Goal: Information Seeking & Learning: Learn about a topic

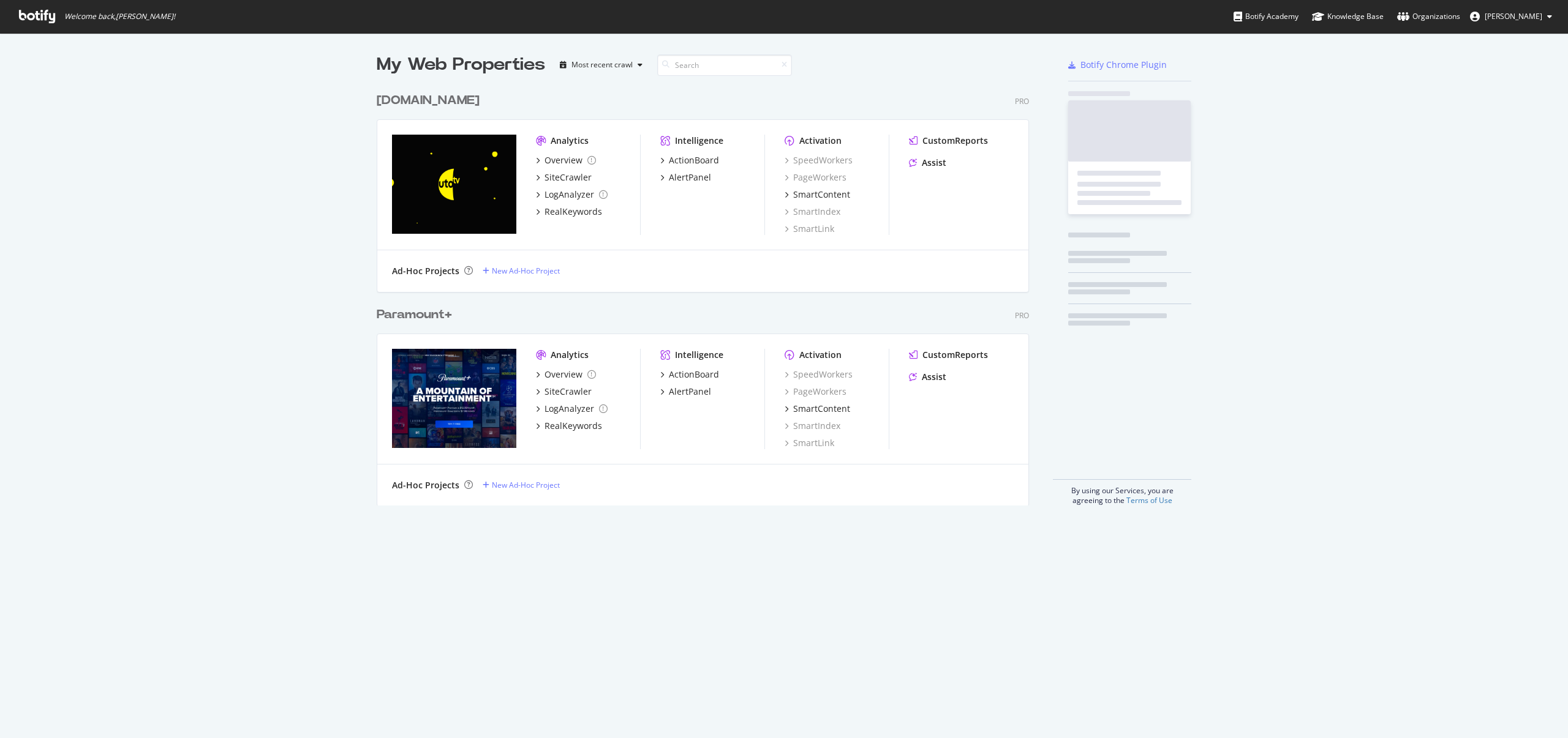
scroll to position [729, 1549]
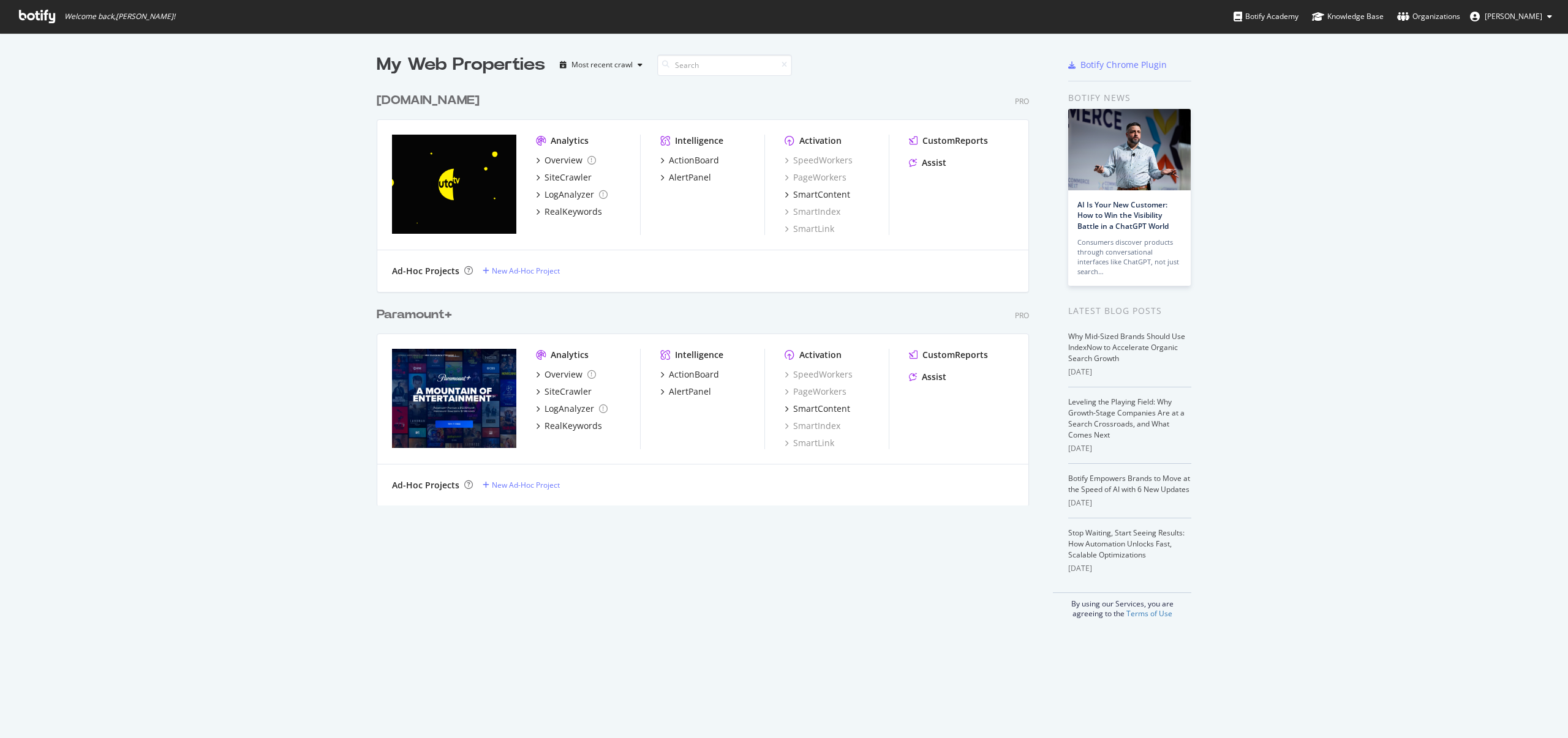
click at [395, 313] on div "Paramount+" at bounding box center [414, 315] width 75 height 18
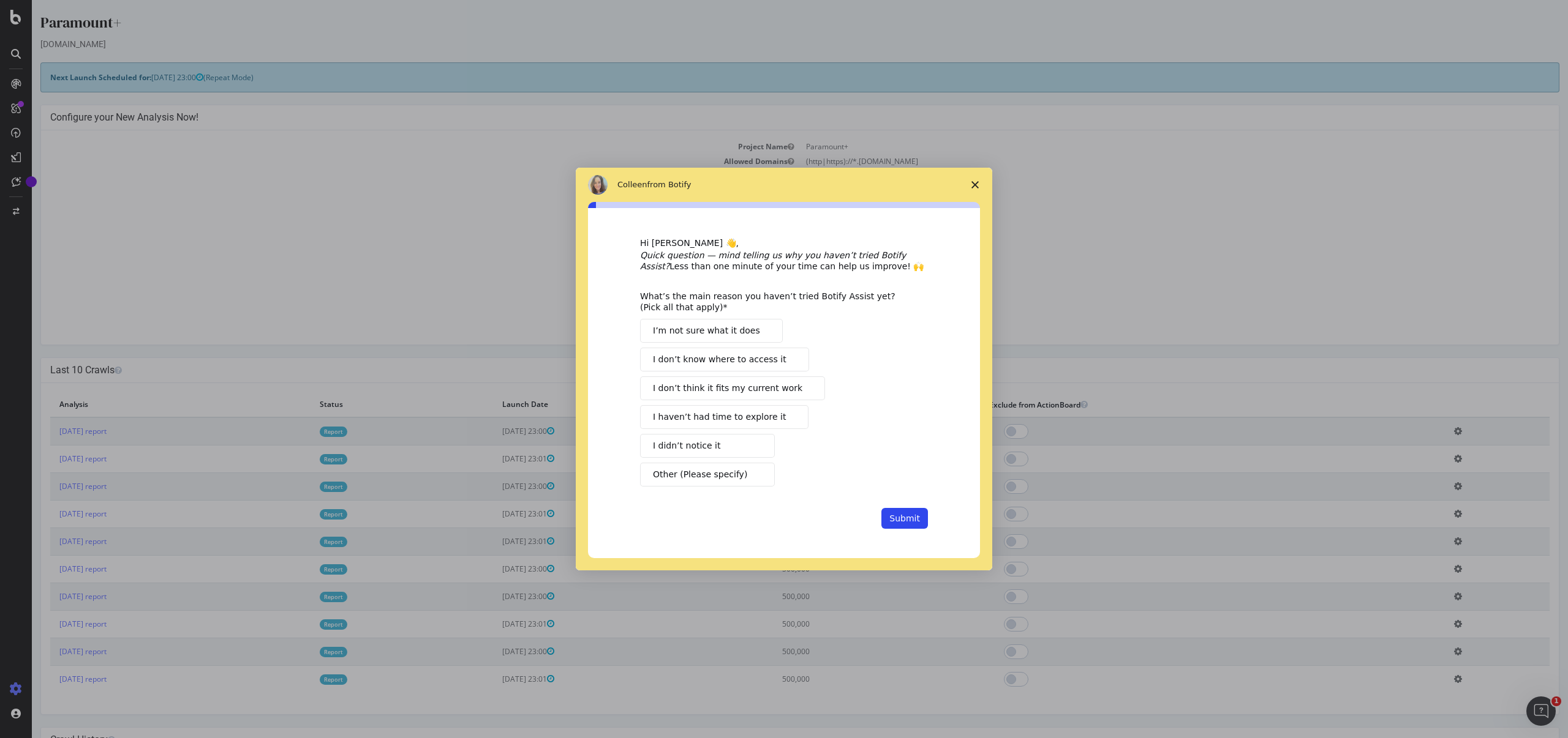
click at [976, 181] on icon "Close survey" at bounding box center [974, 185] width 8 height 8
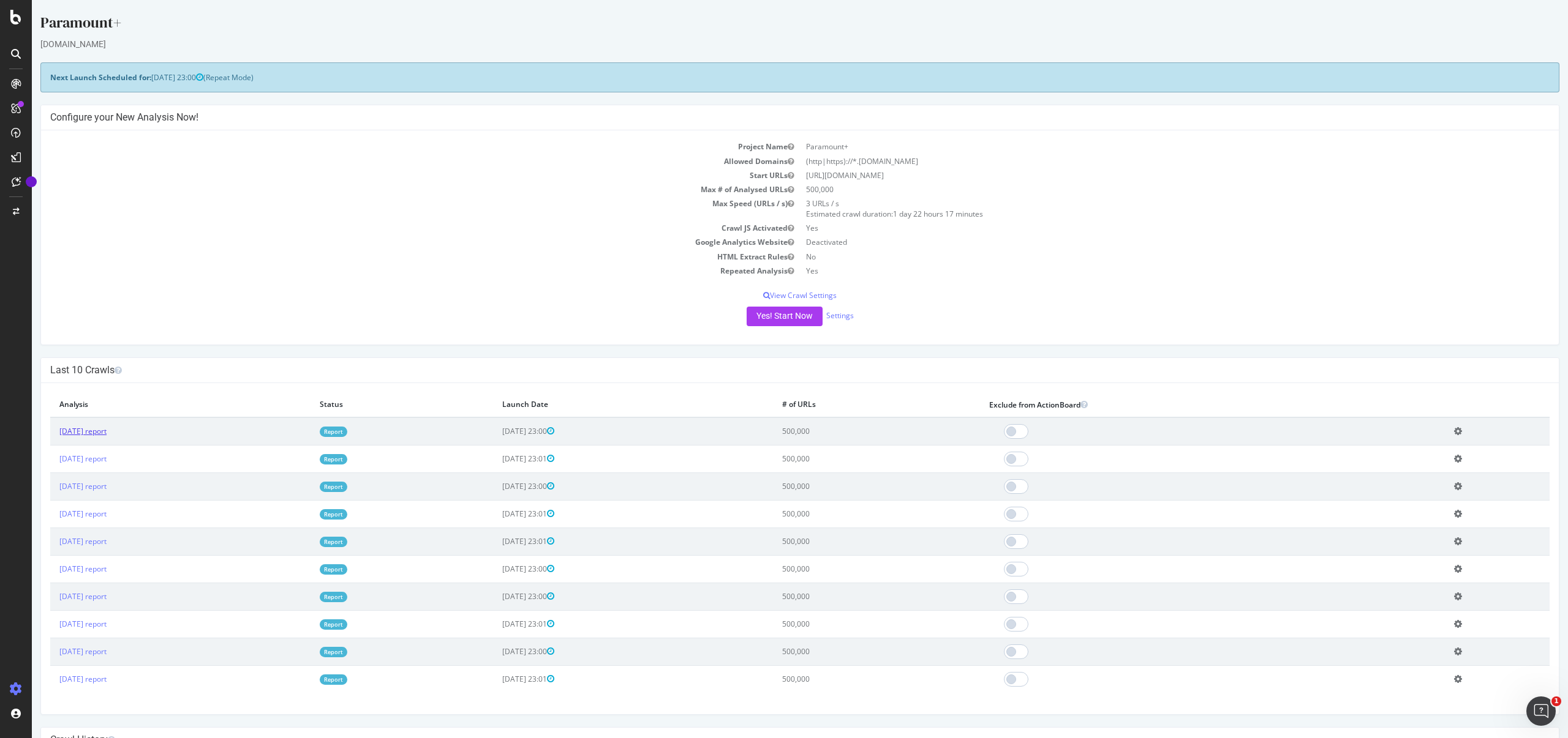
click at [106, 429] on link "[DATE] report" at bounding box center [83, 431] width 47 height 10
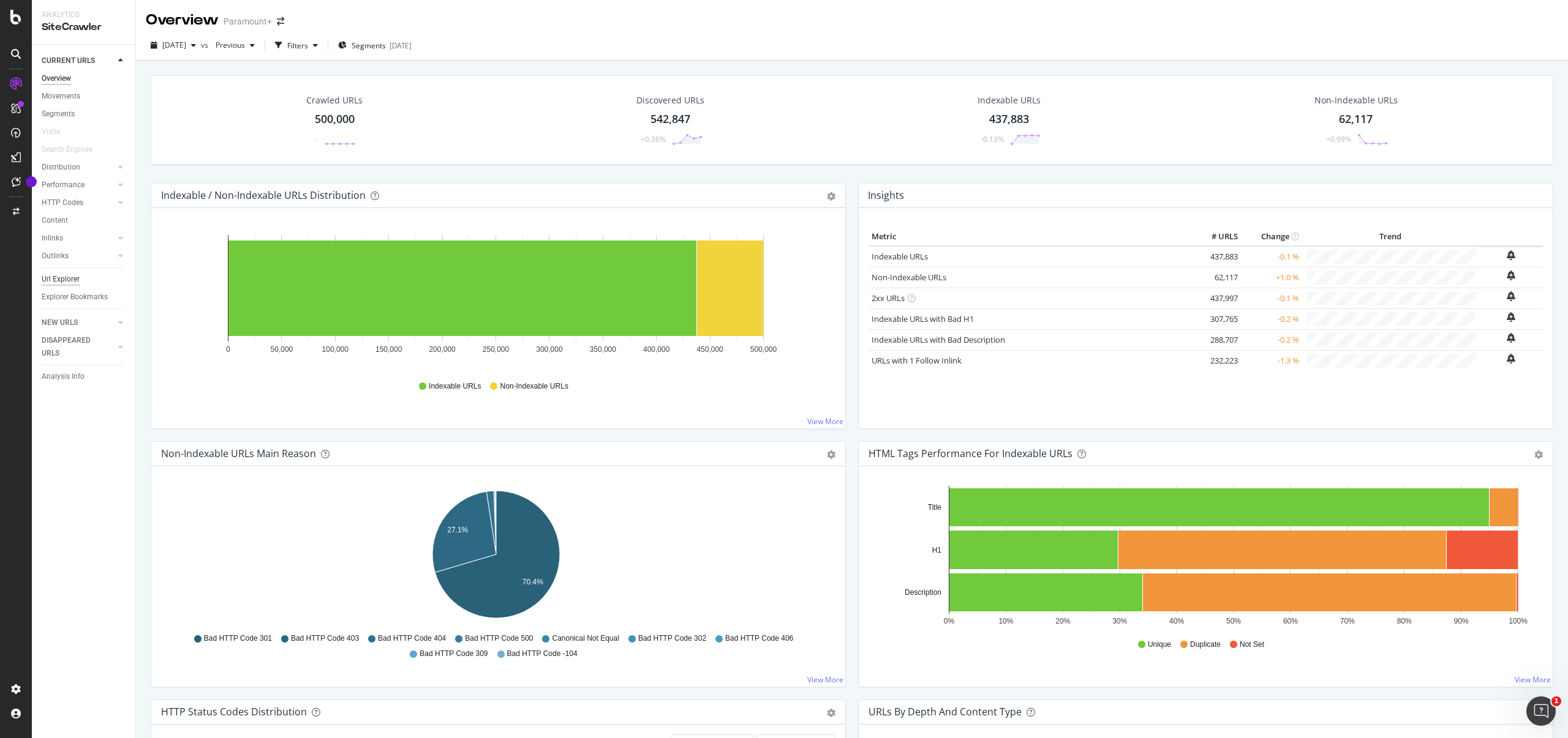
click at [57, 279] on div "Url Explorer" at bounding box center [60, 279] width 38 height 13
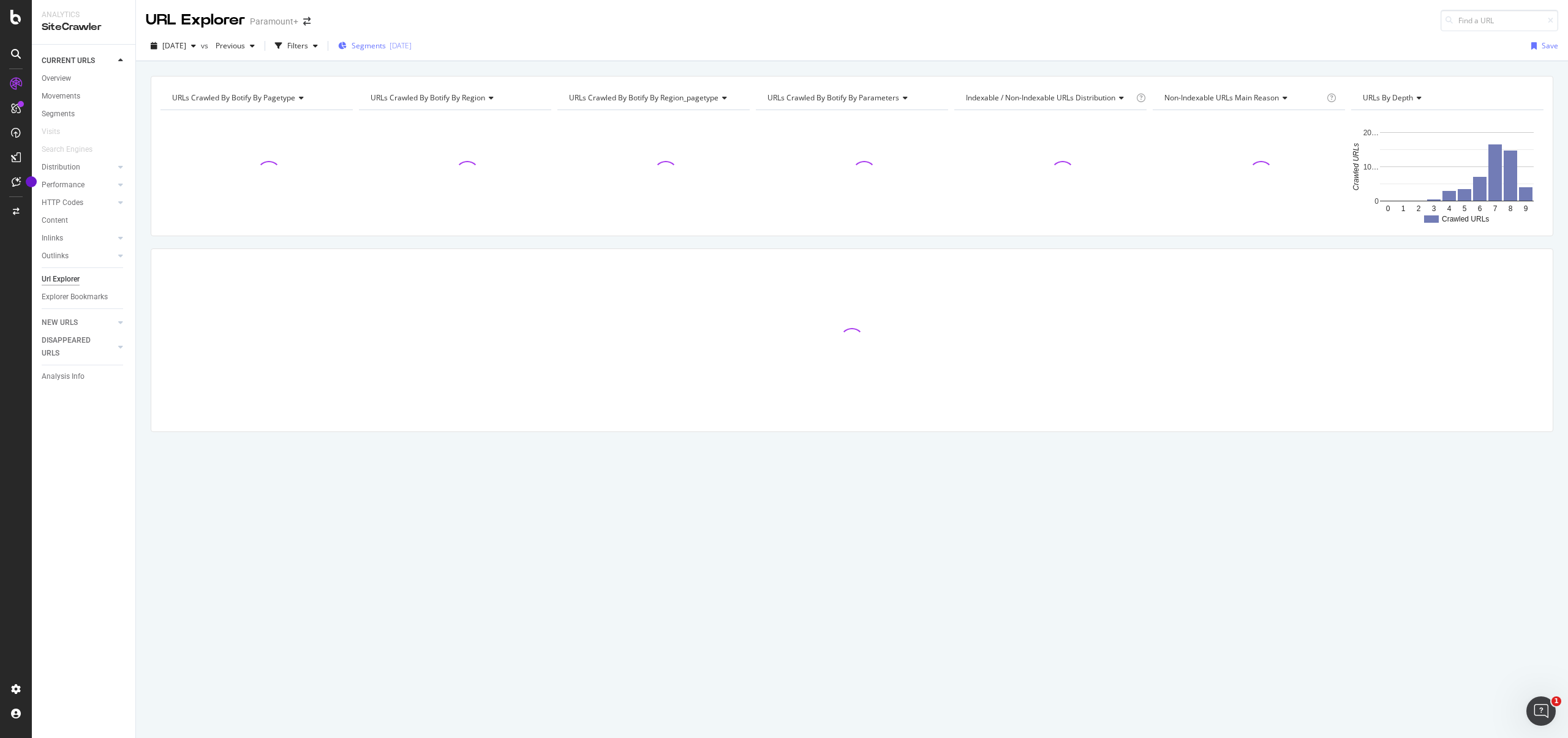
click at [411, 48] on div "[DATE]" at bounding box center [400, 46] width 22 height 10
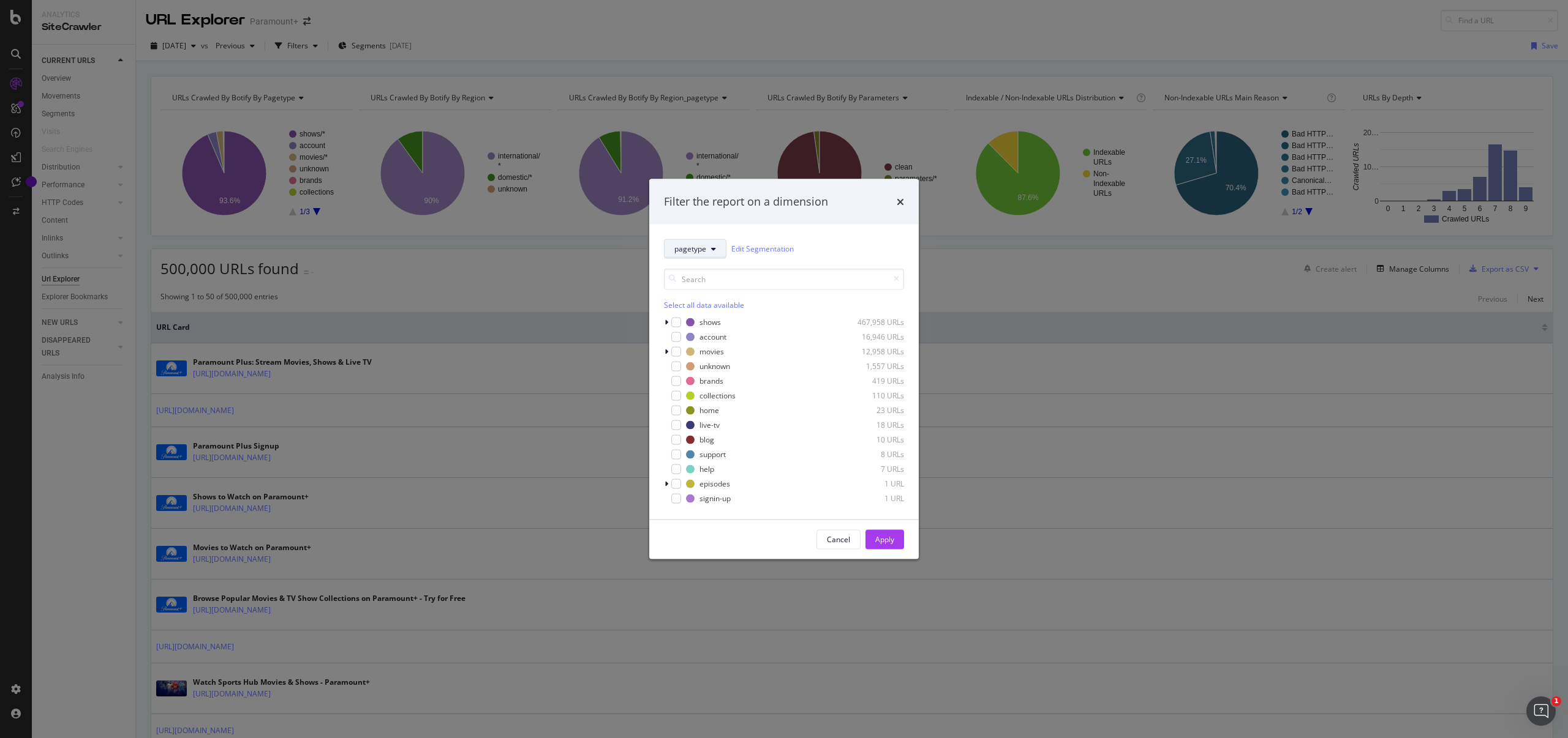
click at [687, 246] on span "pagetype" at bounding box center [690, 248] width 32 height 10
click at [698, 333] on span "region-pagetype" at bounding box center [714, 338] width 79 height 11
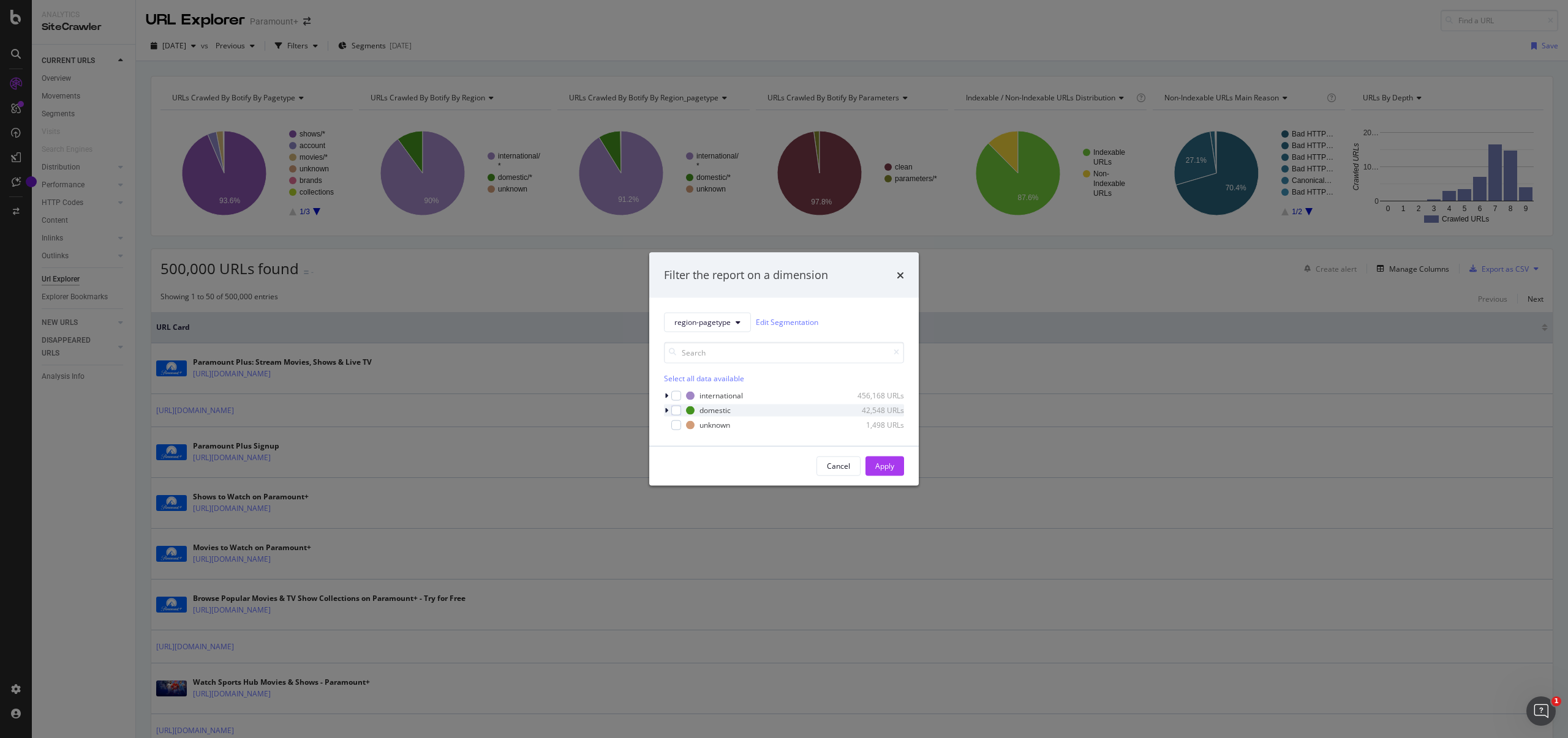
click at [666, 410] on icon "modal" at bounding box center [666, 410] width 3 height 8
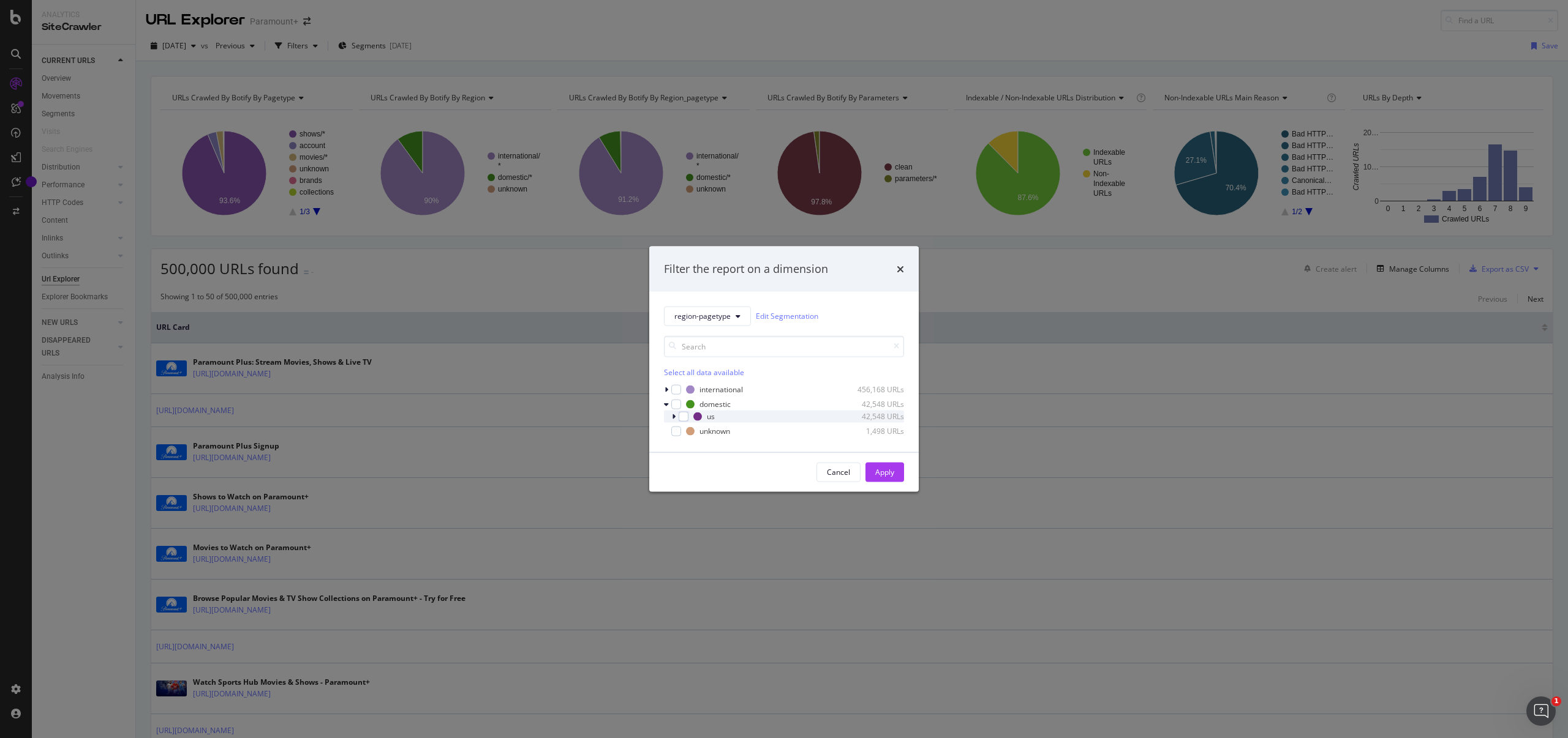
click at [676, 419] on div "modal" at bounding box center [675, 417] width 8 height 12
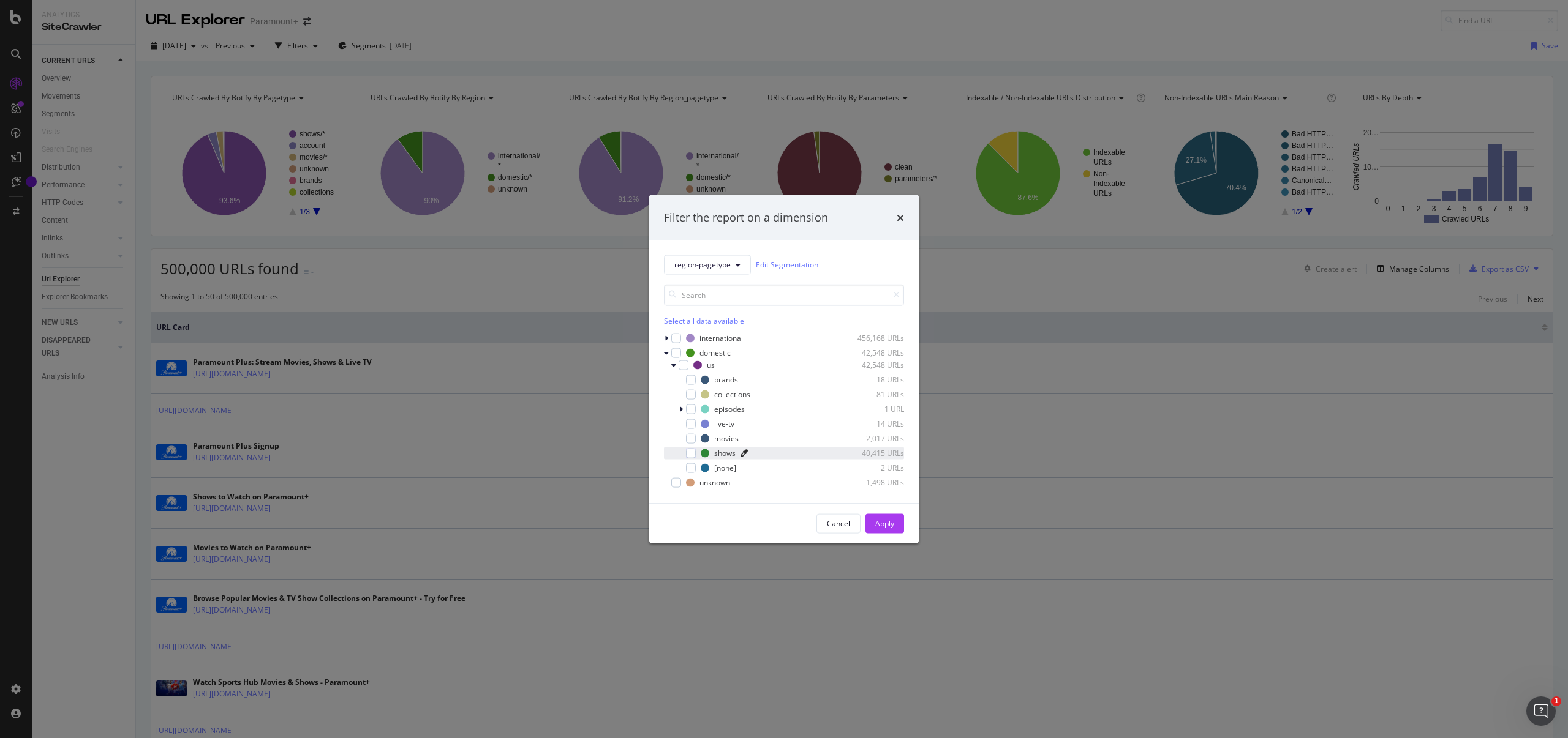
click at [741, 454] on icon "modal" at bounding box center [744, 452] width 8 height 8
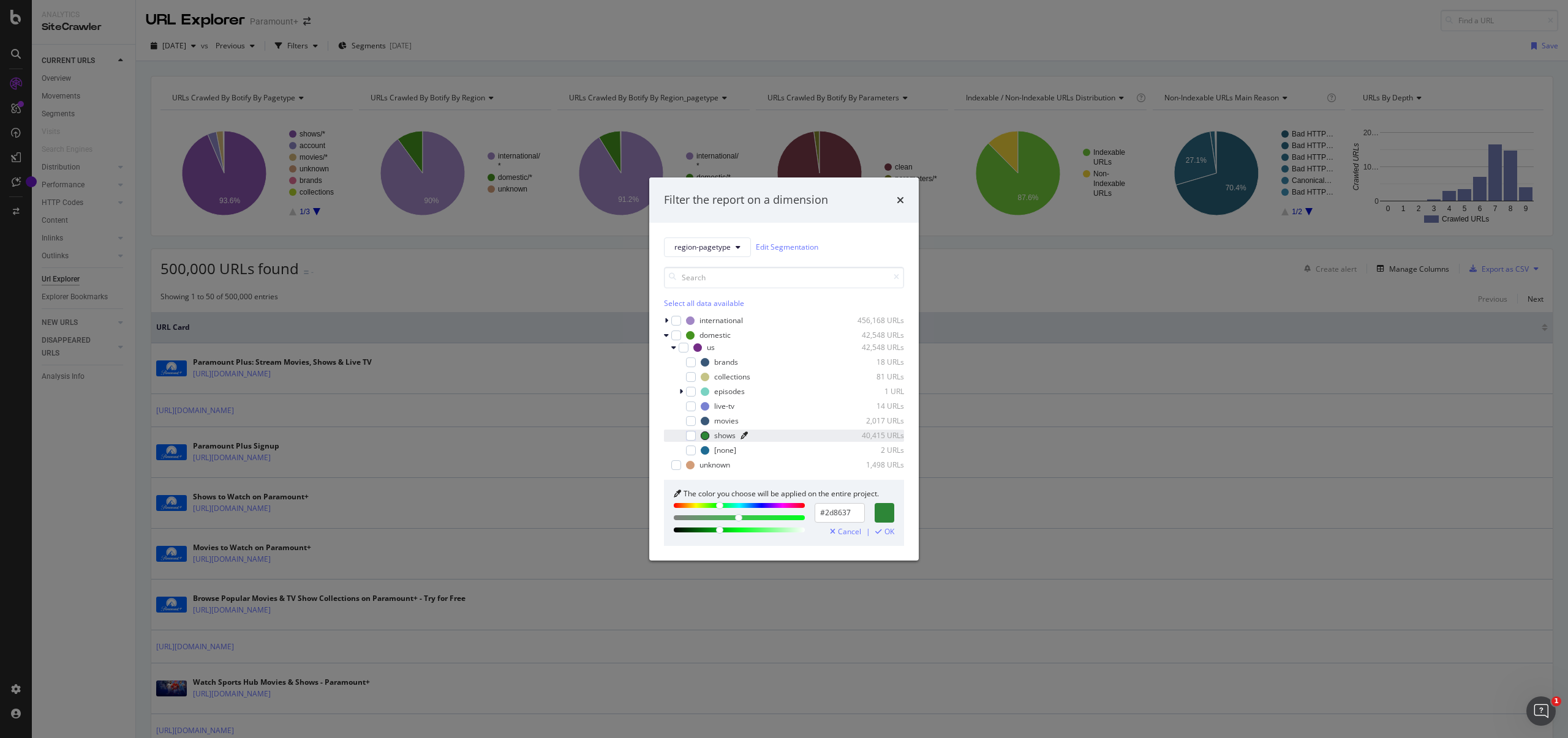
click at [721, 434] on div "shows" at bounding box center [725, 435] width 21 height 10
click at [850, 535] on span "Cancel" at bounding box center [850, 532] width 23 height 8
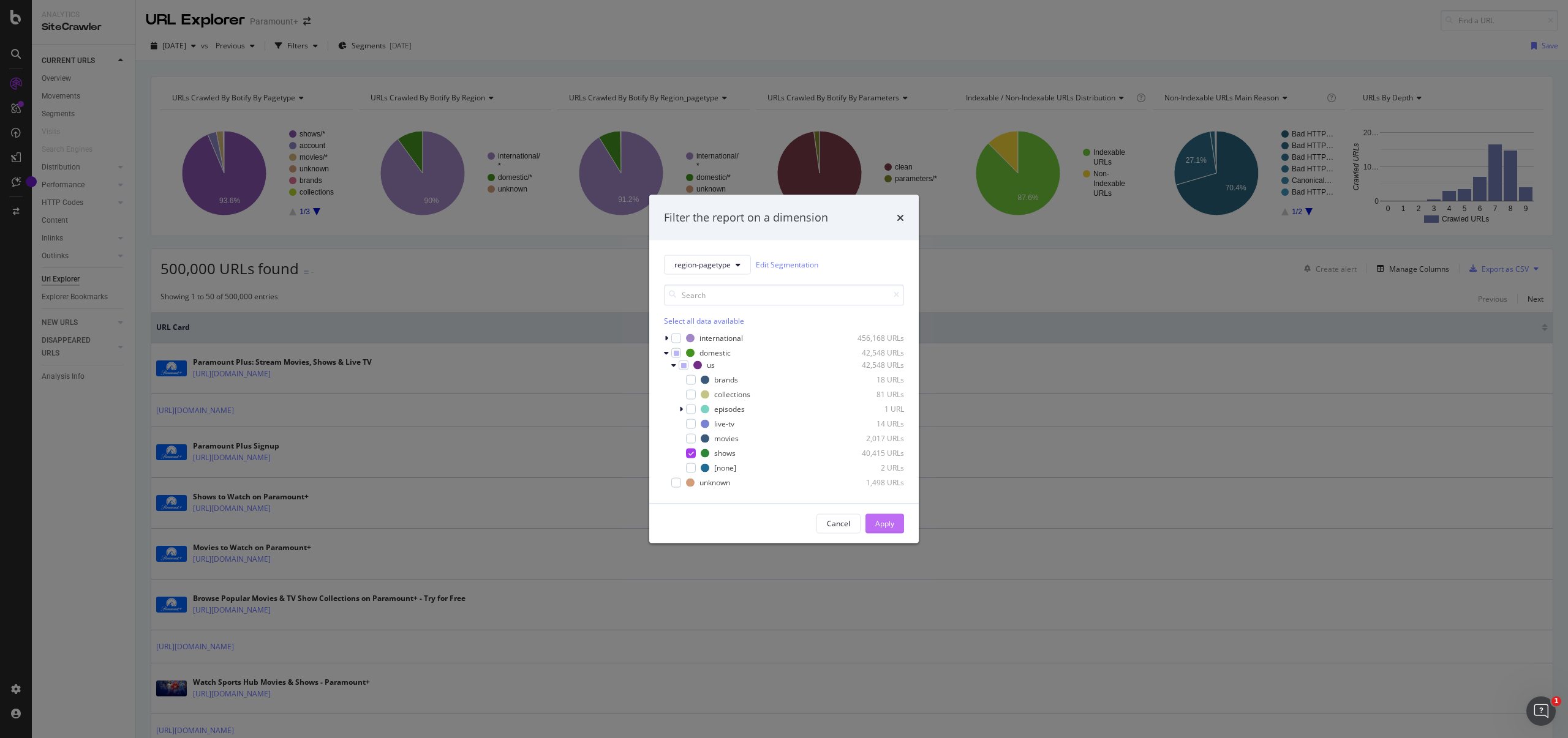
click at [883, 521] on div "Apply" at bounding box center [885, 523] width 19 height 10
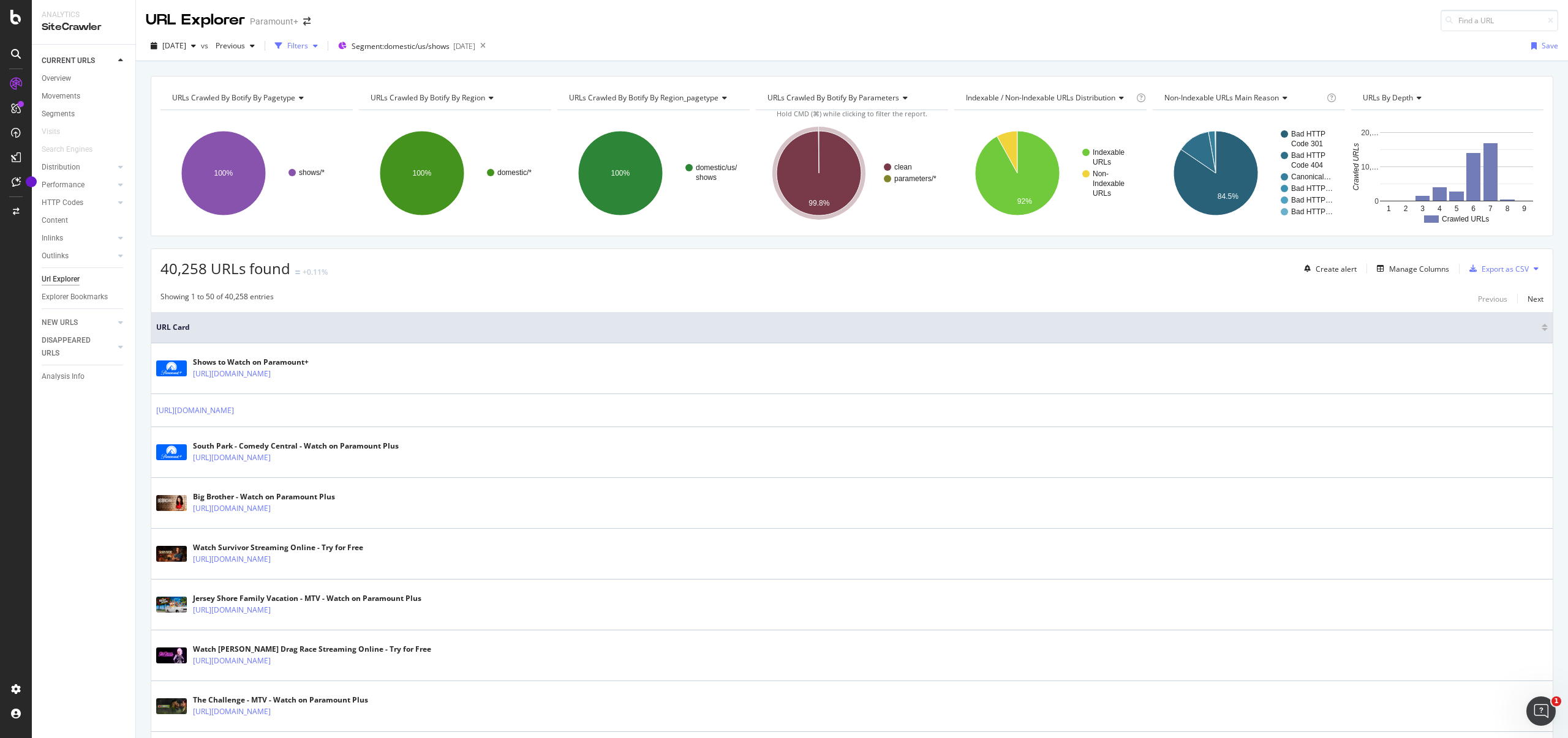
click at [308, 45] on div "Filters" at bounding box center [297, 46] width 21 height 10
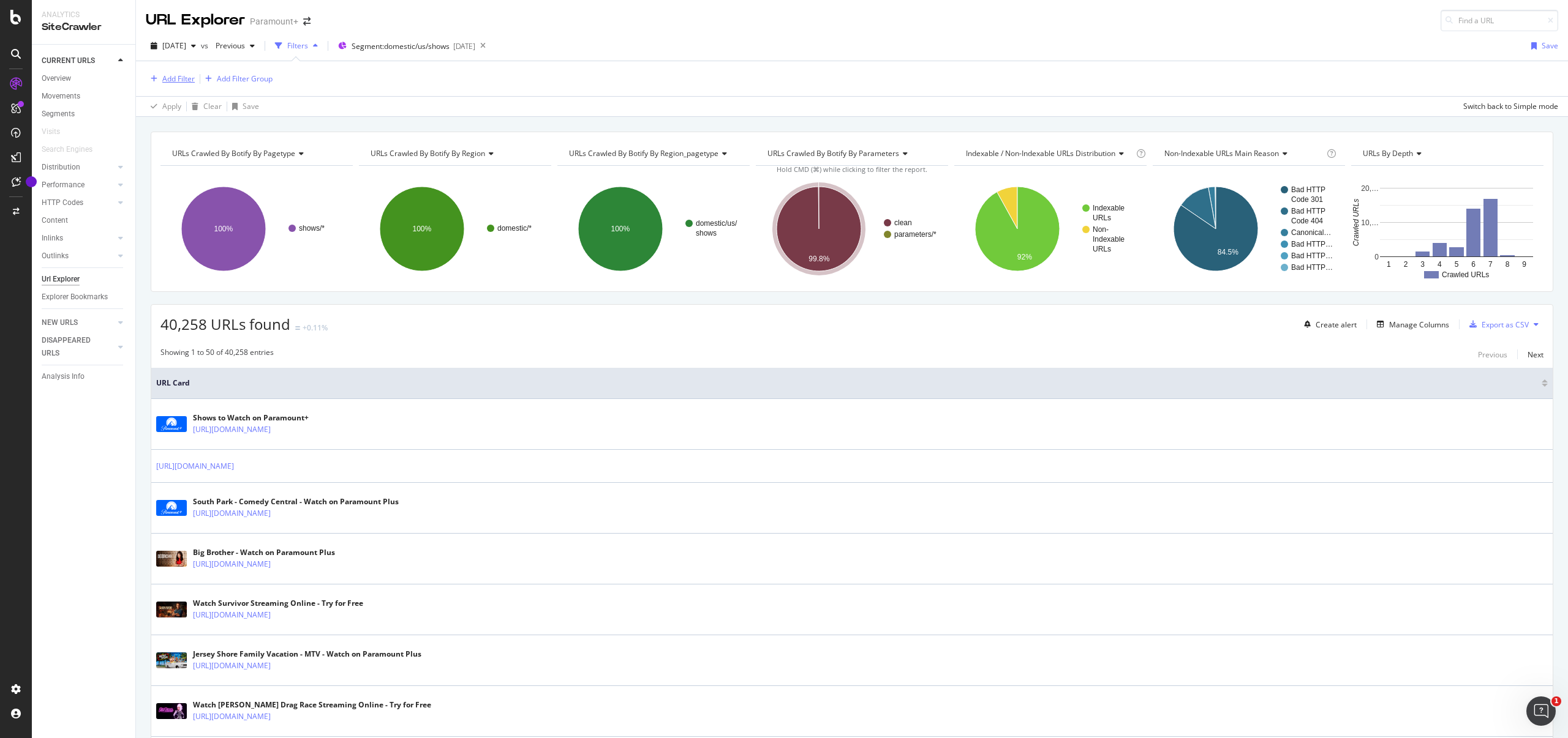
click at [188, 80] on div "Add Filter" at bounding box center [178, 78] width 32 height 10
type input "o"
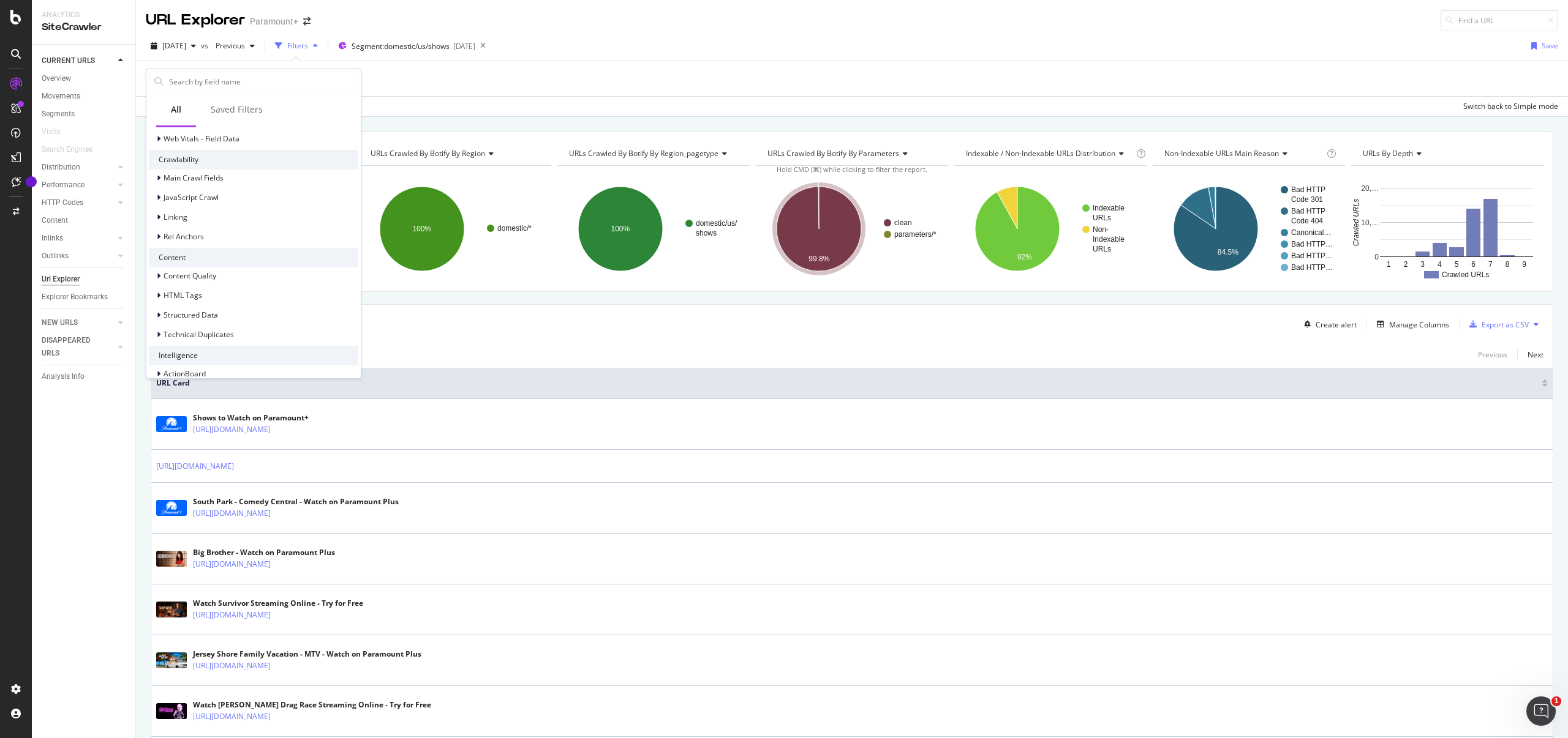
scroll to position [361, 0]
click at [159, 283] on icon at bounding box center [158, 281] width 3 height 8
click at [160, 301] on icon at bounding box center [158, 301] width 3 height 8
click at [156, 252] on icon at bounding box center [158, 250] width 5 height 8
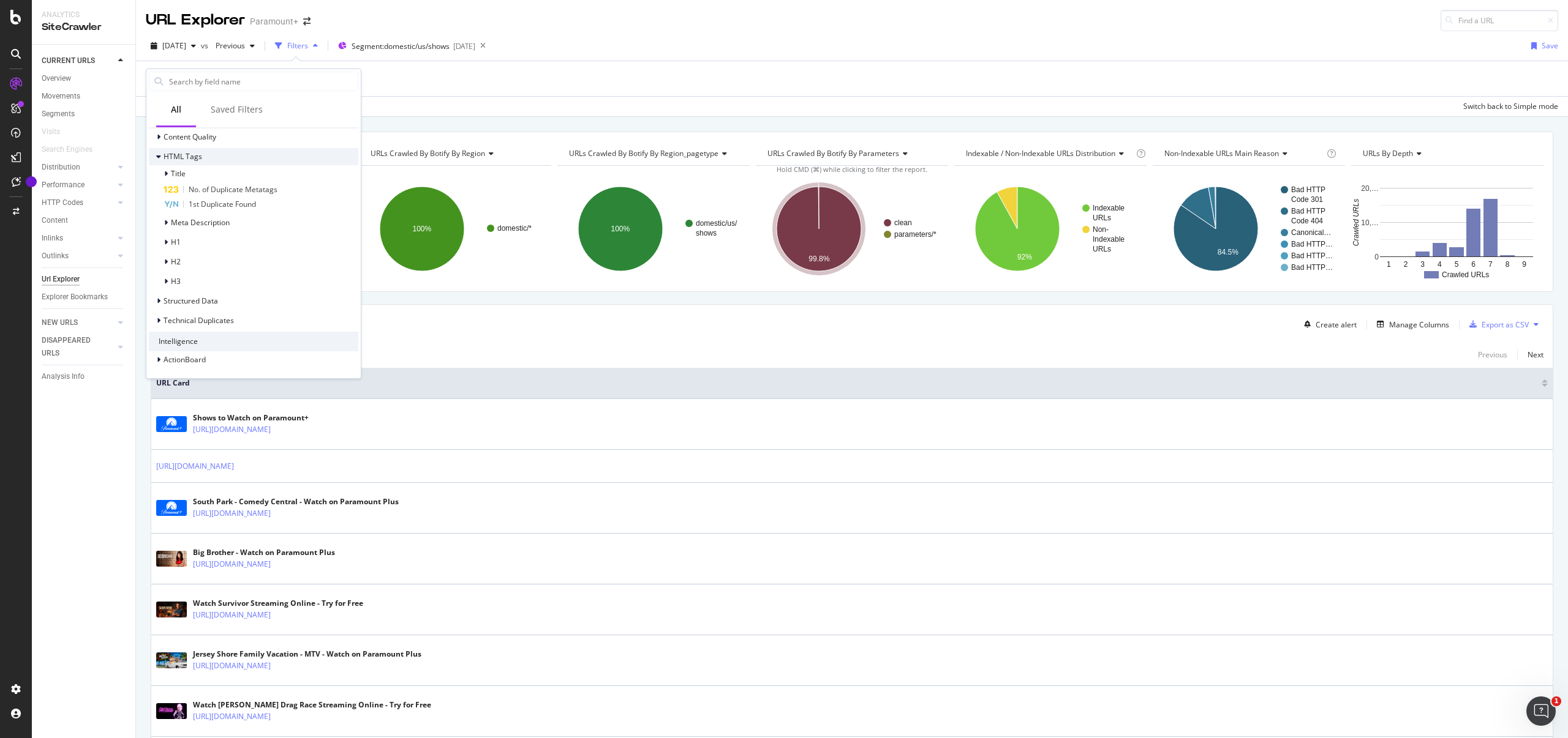
click at [159, 157] on icon at bounding box center [158, 157] width 5 height 8
click at [157, 281] on icon at bounding box center [158, 281] width 3 height 8
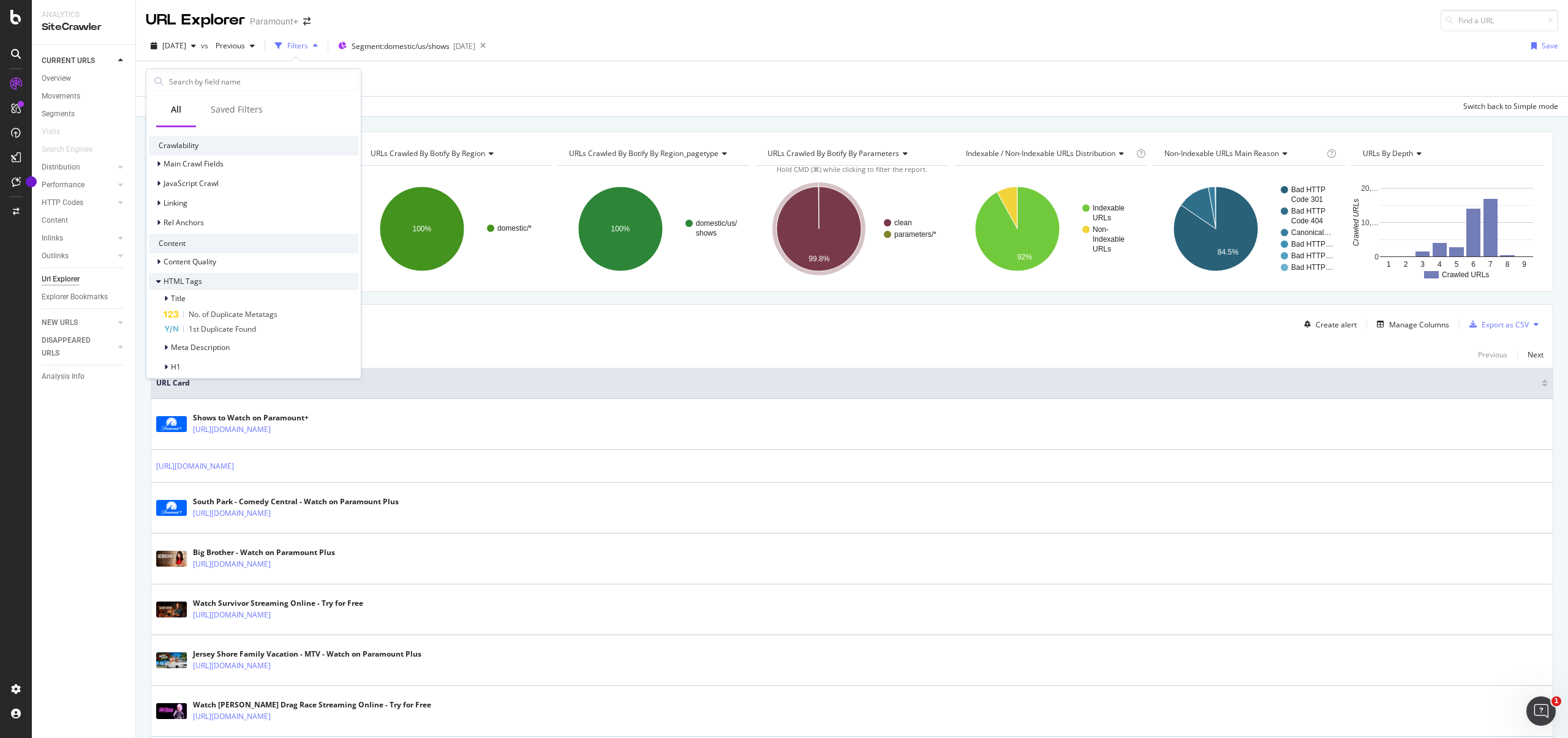
scroll to position [486, 0]
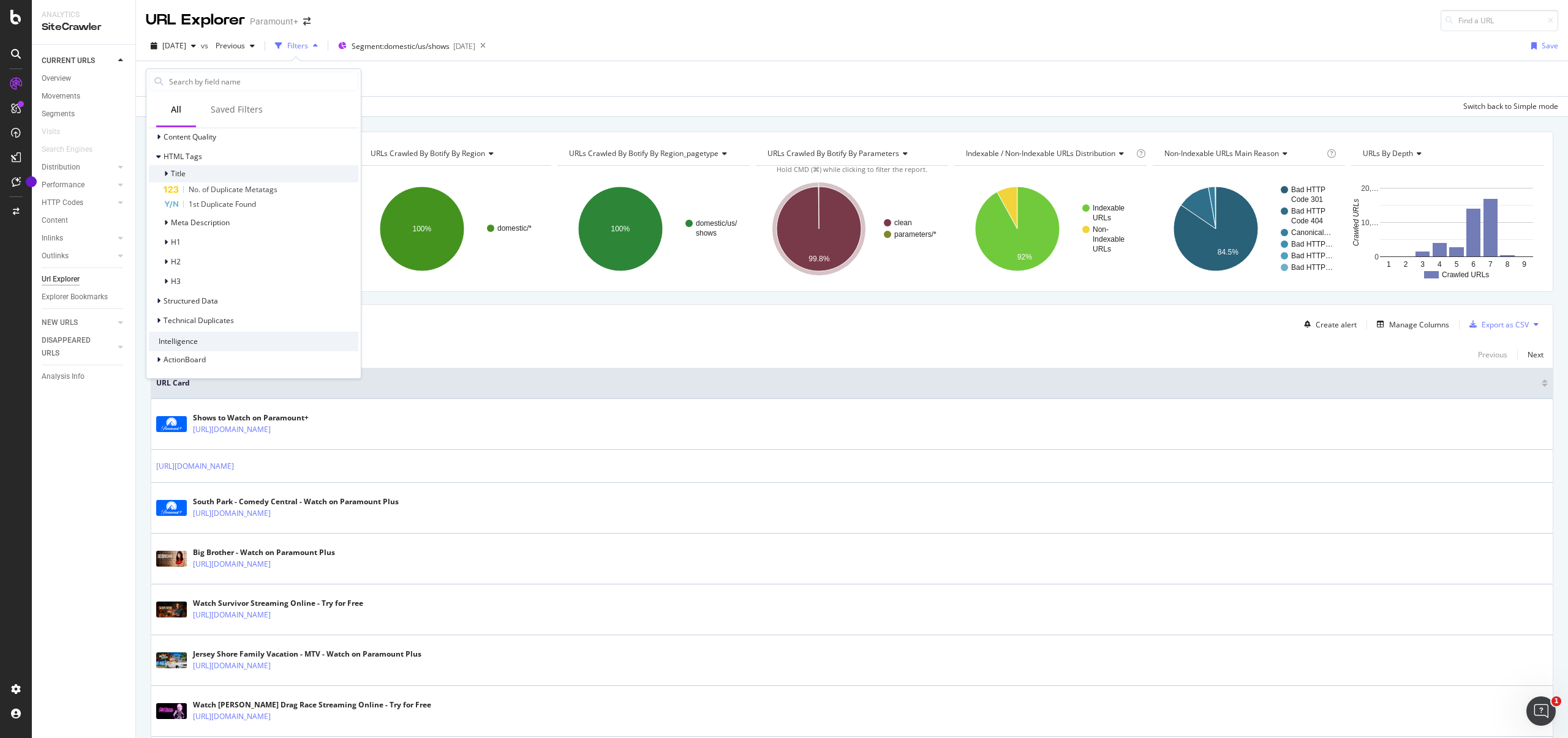
click at [166, 172] on icon at bounding box center [166, 174] width 3 height 8
click at [166, 175] on icon at bounding box center [166, 174] width 5 height 8
click at [166, 221] on icon at bounding box center [166, 223] width 3 height 8
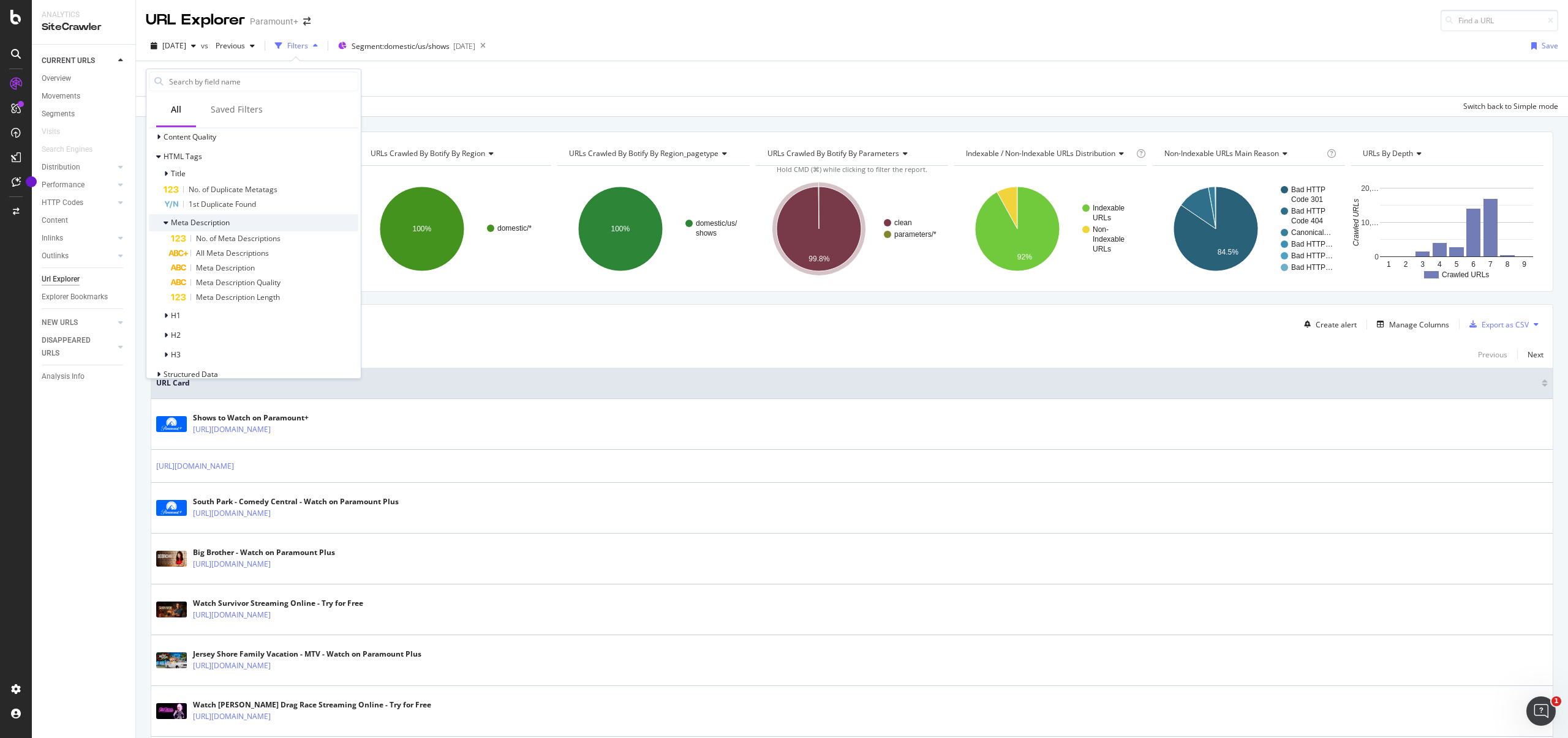
click at [166, 221] on icon at bounding box center [166, 223] width 5 height 8
click at [162, 242] on div "H1" at bounding box center [165, 243] width 32 height 12
click at [166, 242] on icon at bounding box center [166, 242] width 5 height 8
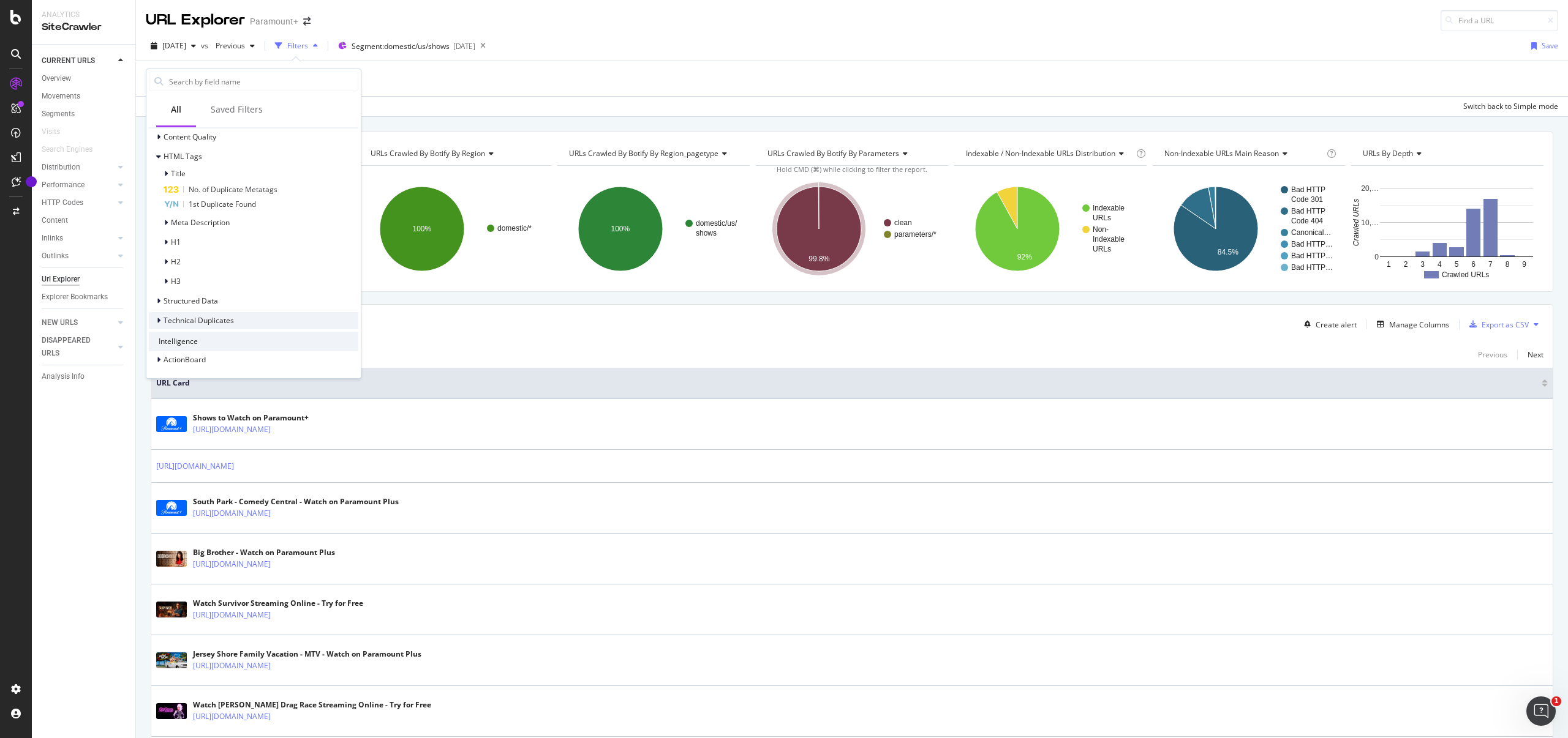
click at [162, 323] on div at bounding box center [159, 321] width 8 height 12
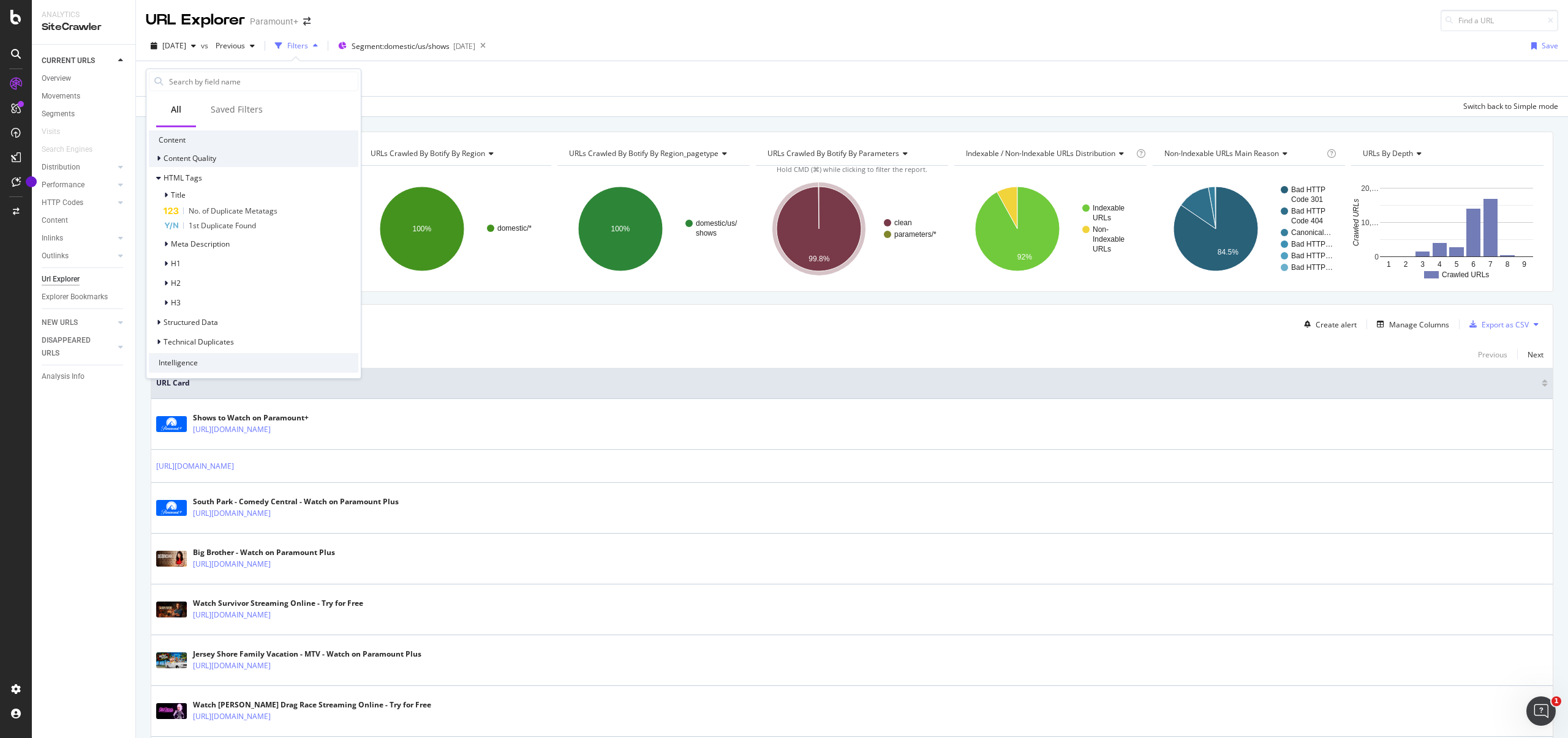
click at [157, 154] on icon at bounding box center [158, 158] width 3 height 8
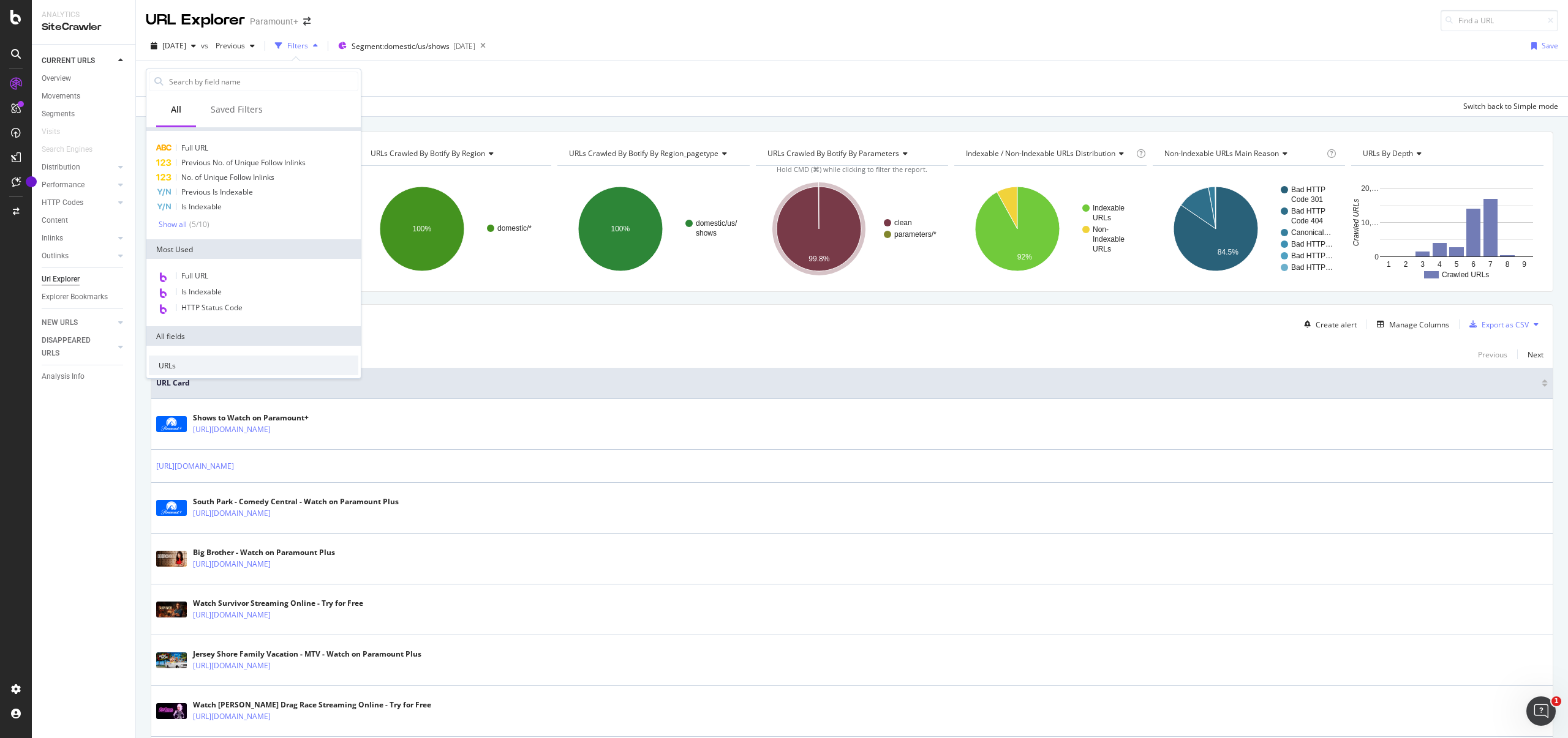
scroll to position [0, 0]
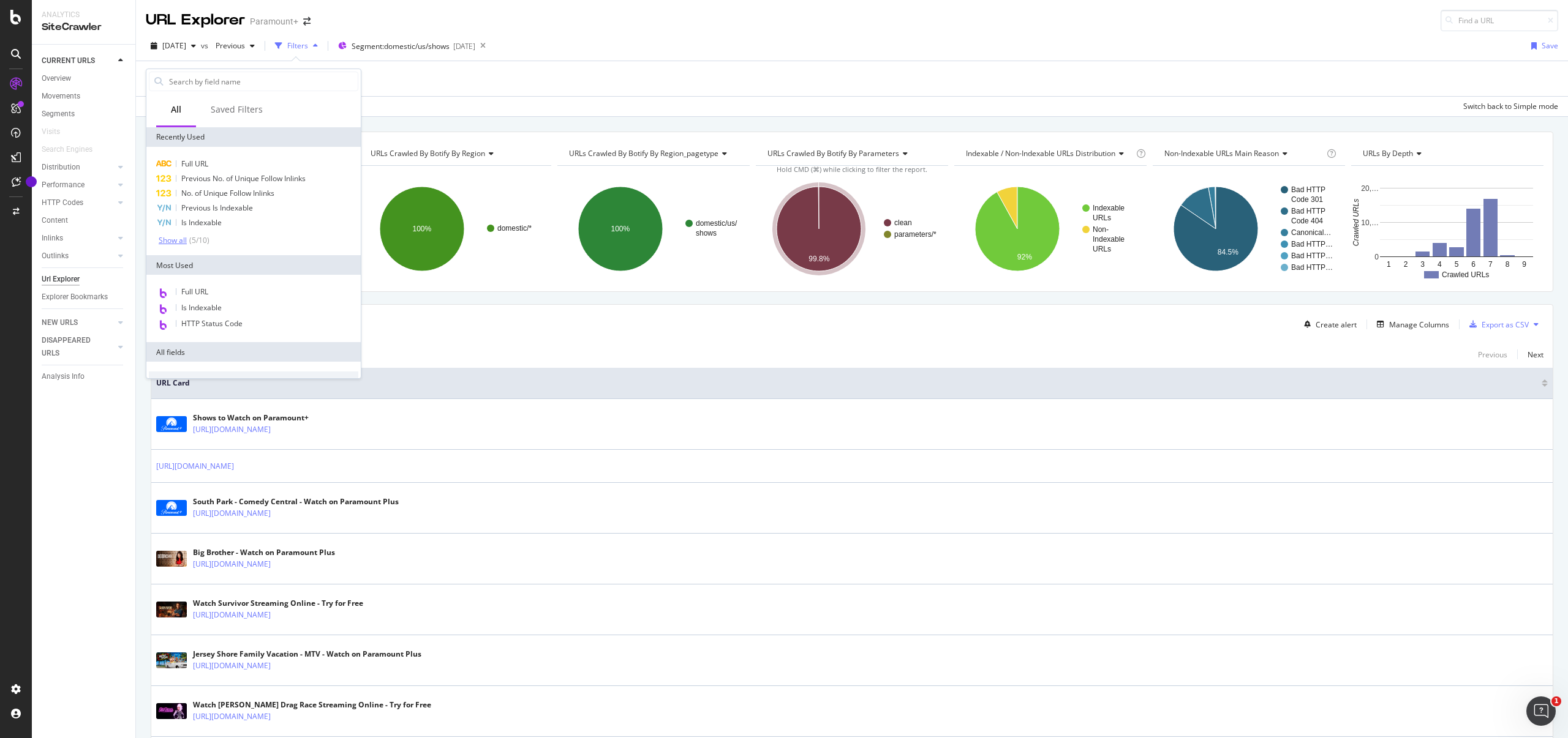
click at [177, 241] on div "Show all" at bounding box center [173, 241] width 28 height 8
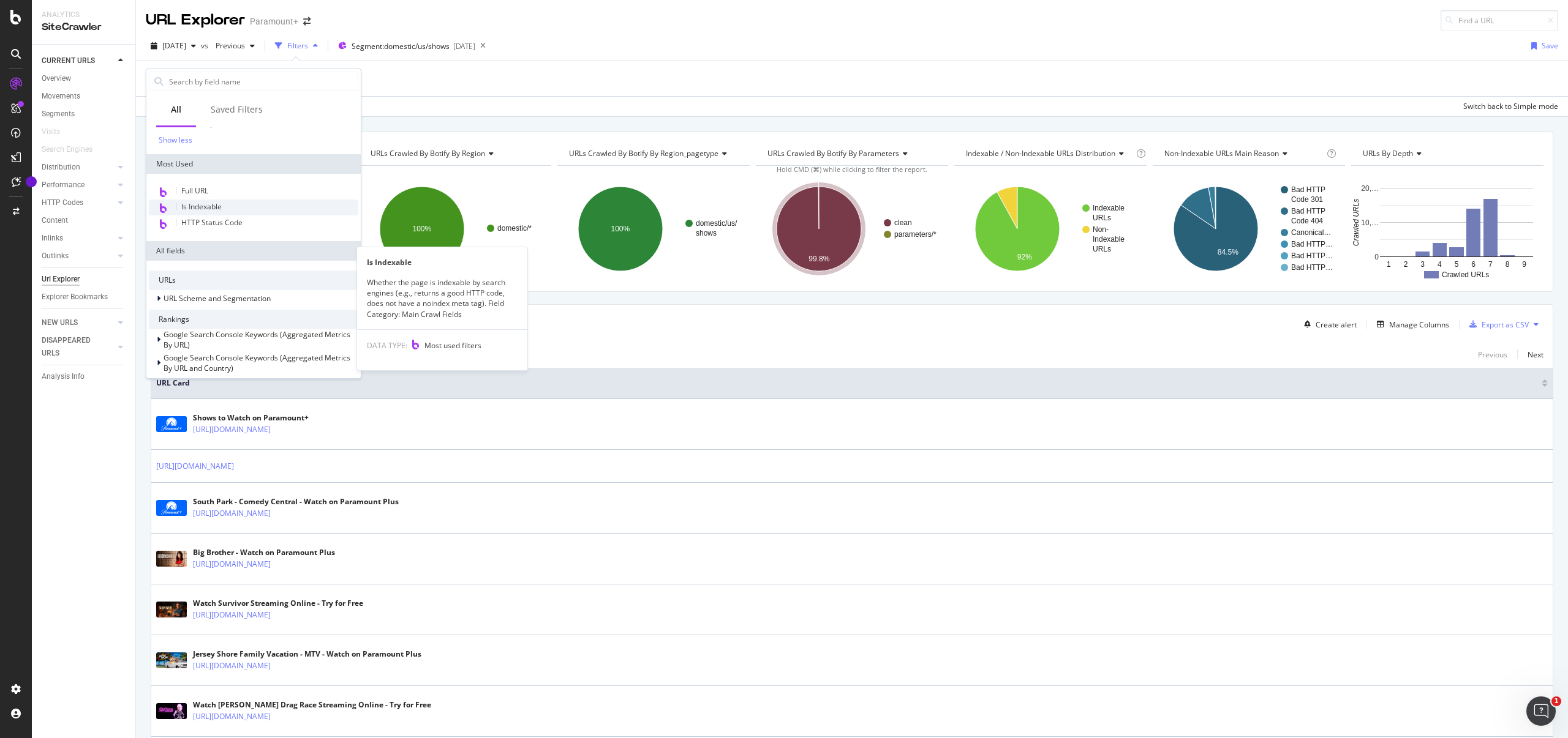
scroll to position [230, 0]
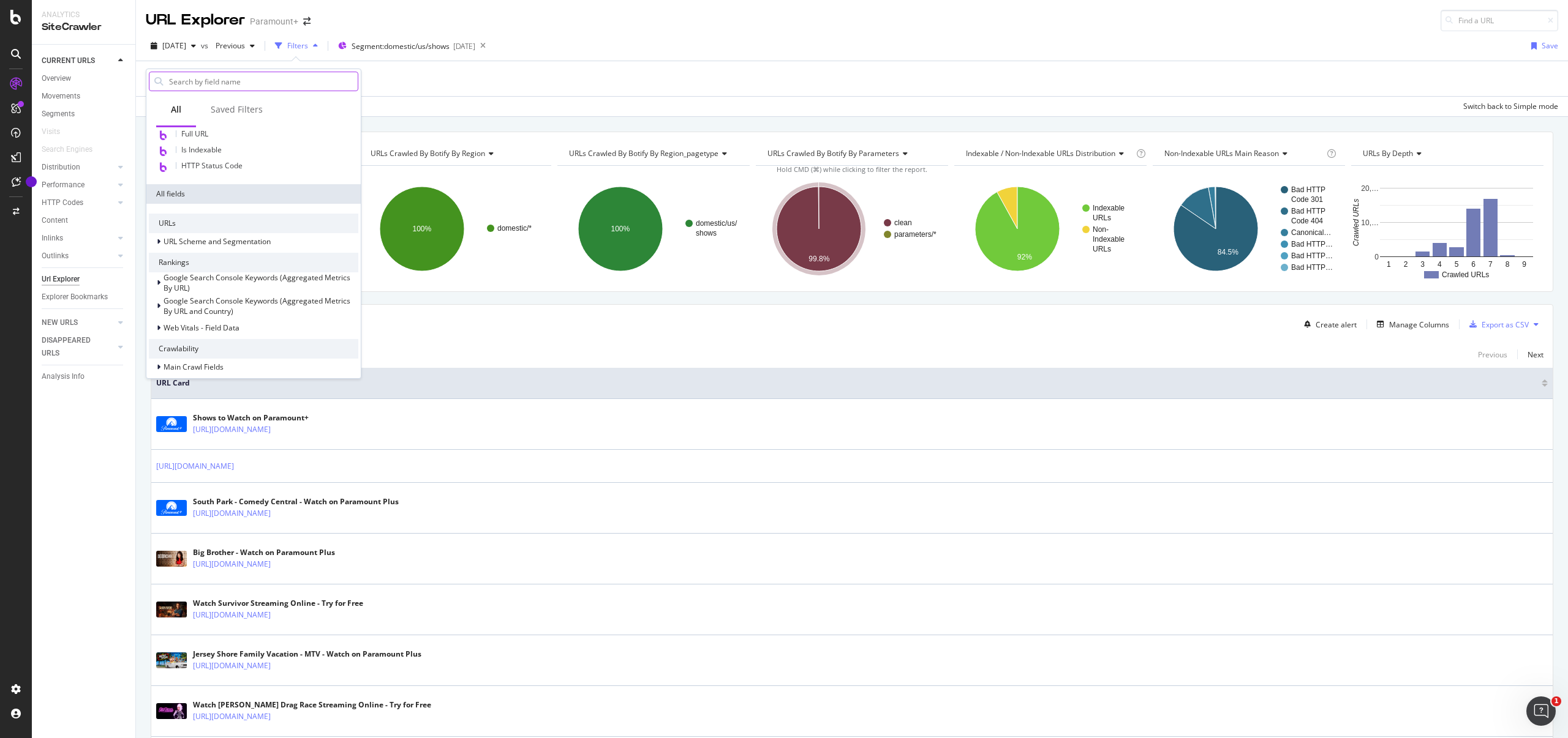
click at [190, 81] on input "text" at bounding box center [262, 81] width 190 height 19
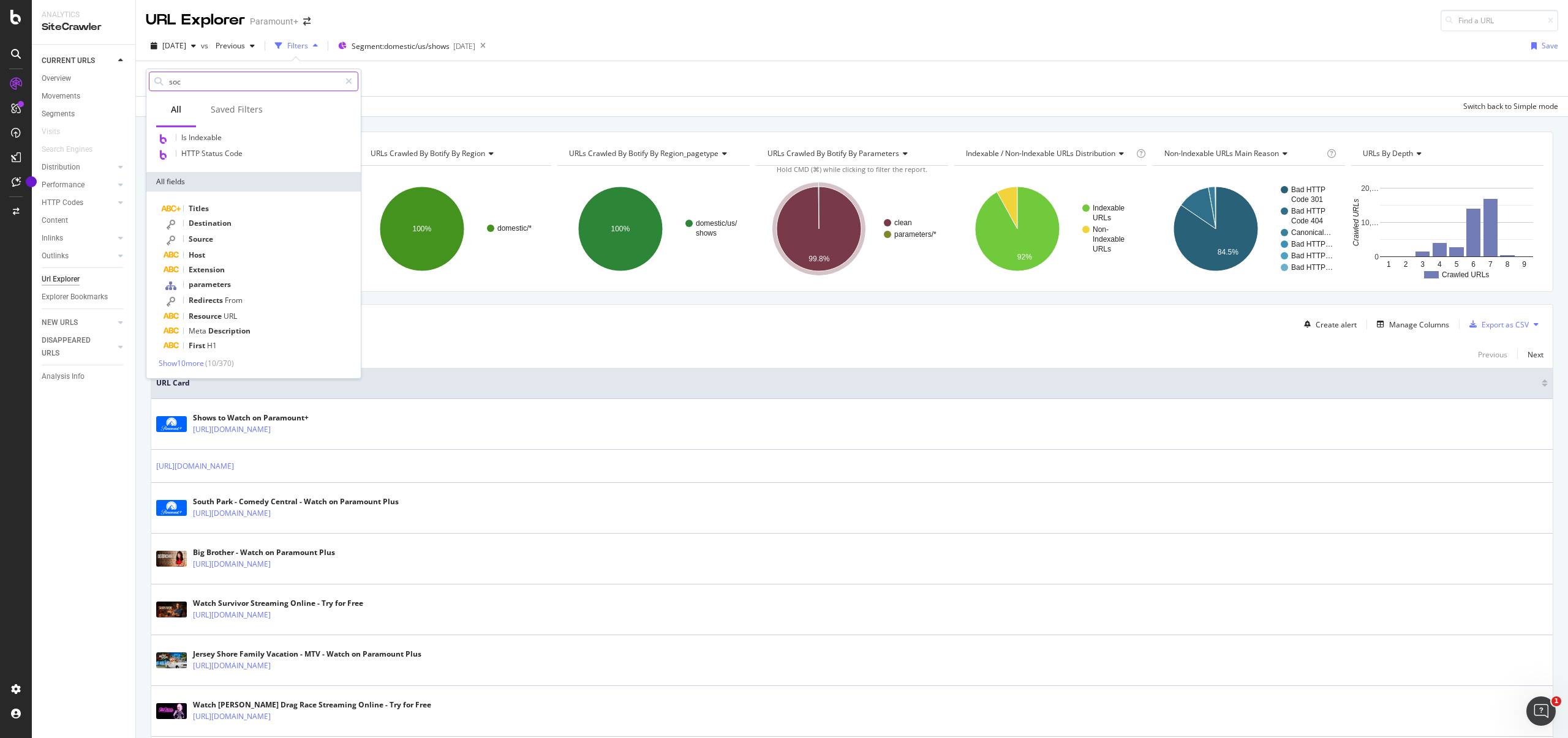
scroll to position [0, 0]
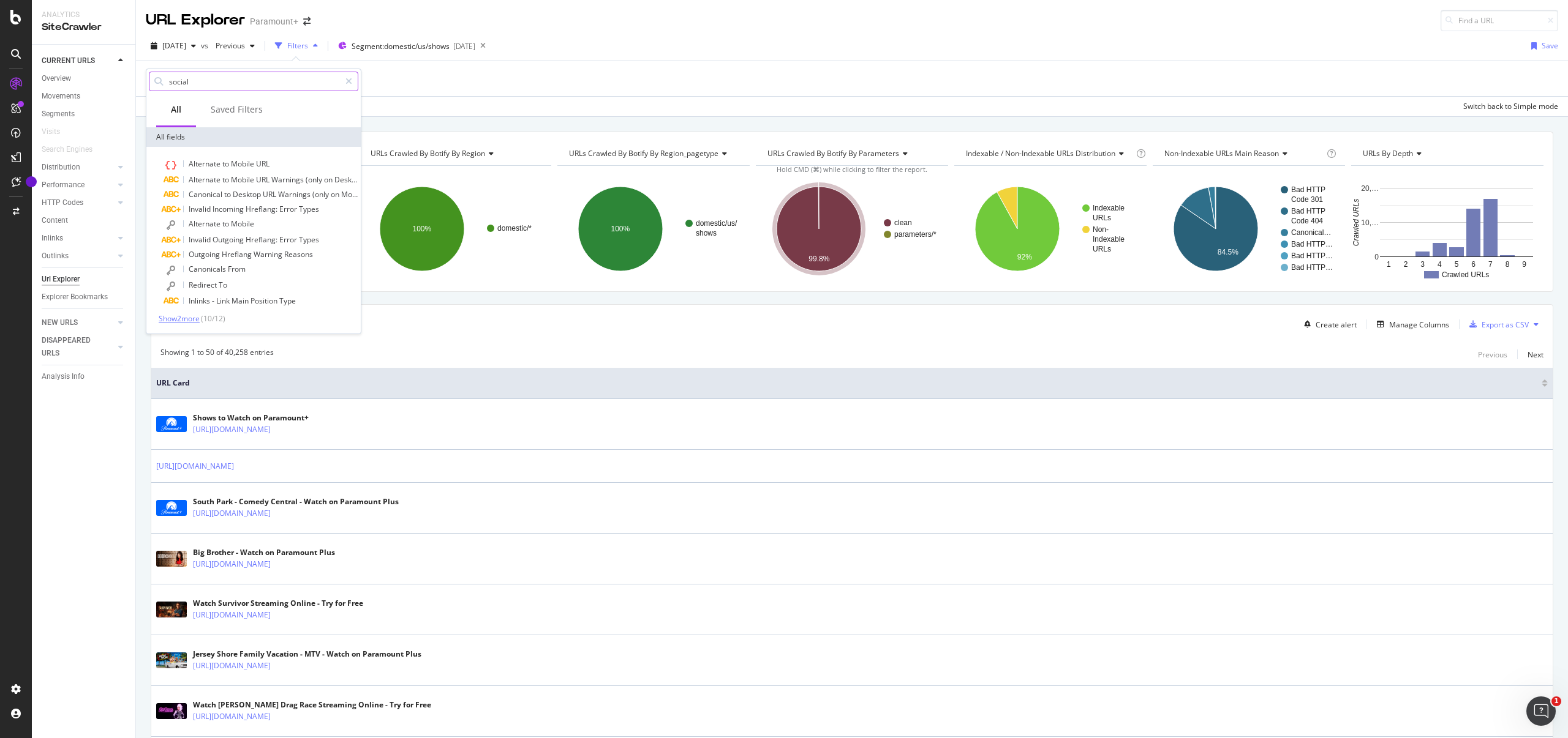
type input "social"
click at [187, 323] on span "Show 2 more" at bounding box center [179, 318] width 41 height 10
